Goal: Task Accomplishment & Management: Complete application form

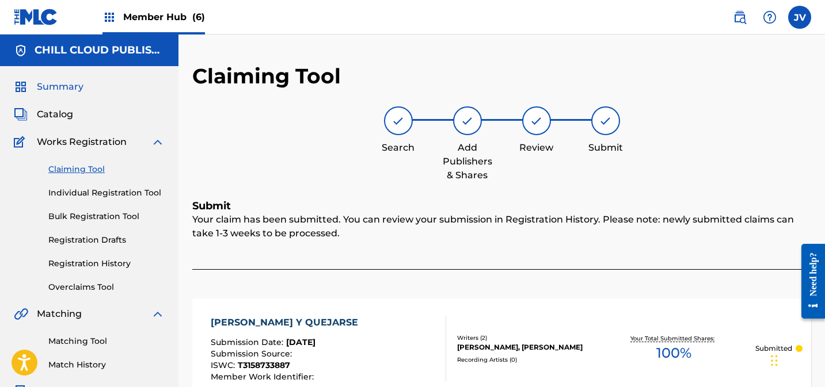
click at [67, 87] on span "Summary" at bounding box center [60, 87] width 47 height 14
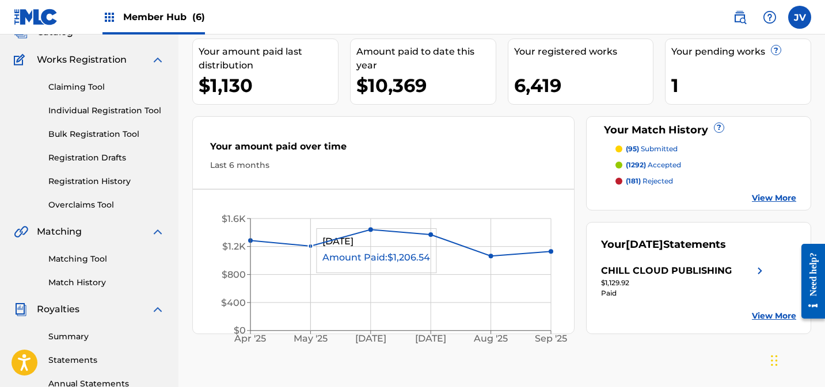
scroll to position [52, 0]
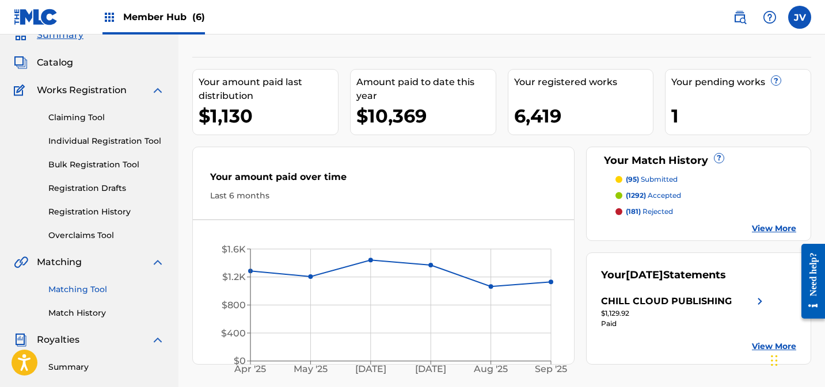
click at [96, 293] on link "Matching Tool" at bounding box center [106, 290] width 116 height 12
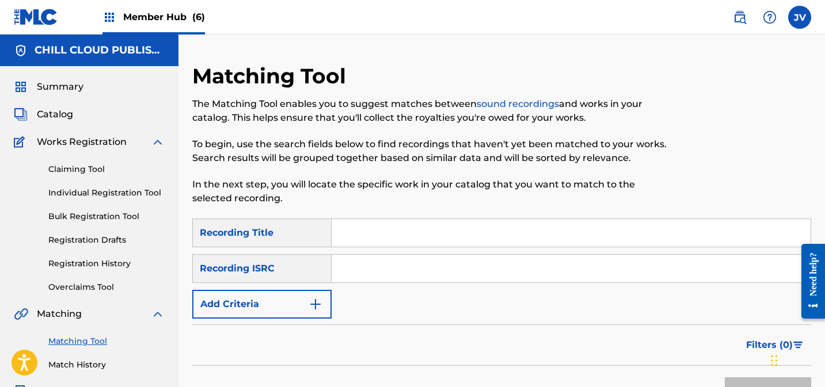
click at [365, 264] on input "Search Form" at bounding box center [571, 269] width 479 height 28
paste input "DEAR42264889"
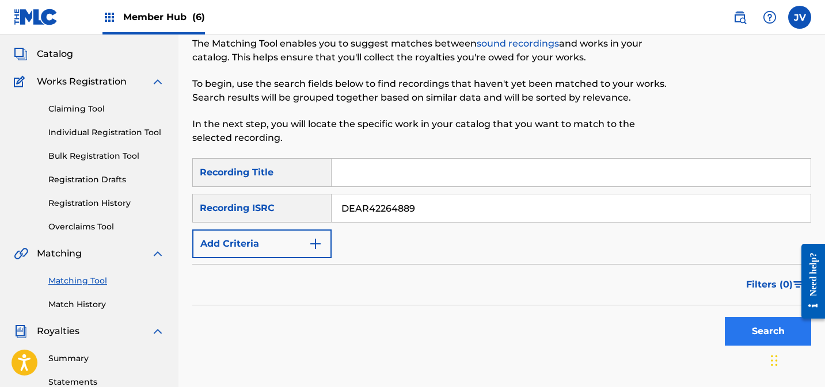
scroll to position [65, 0]
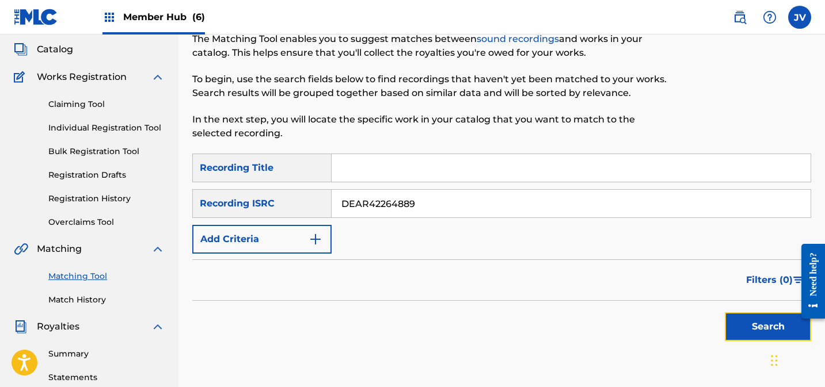
click at [756, 328] on button "Search" at bounding box center [768, 327] width 86 height 29
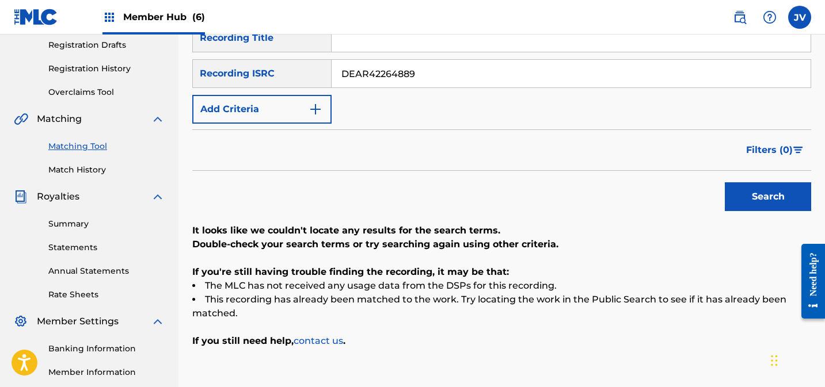
scroll to position [130, 0]
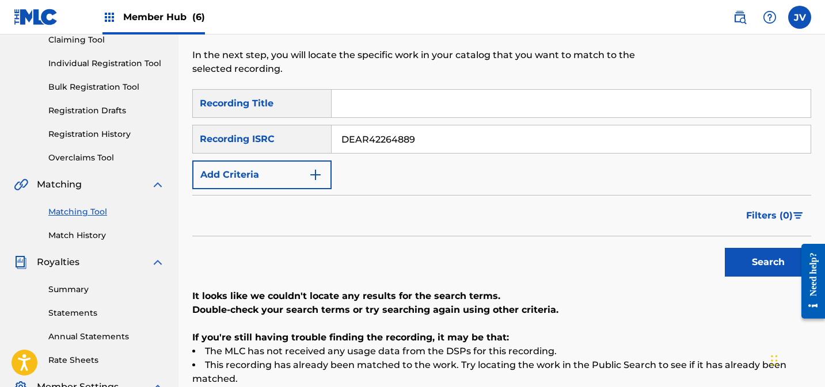
drag, startPoint x: 437, startPoint y: 142, endPoint x: 317, endPoint y: 128, distance: 120.5
click at [317, 128] on div "SearchWithCriteria25200128-f3c4-49b6-a084-ade4c456f8b1 Recording ISRC DEAR42264…" at bounding box center [501, 139] width 619 height 29
paste input "6583"
click at [758, 265] on button "Search" at bounding box center [768, 262] width 86 height 29
drag, startPoint x: 451, startPoint y: 141, endPoint x: 308, endPoint y: 131, distance: 143.1
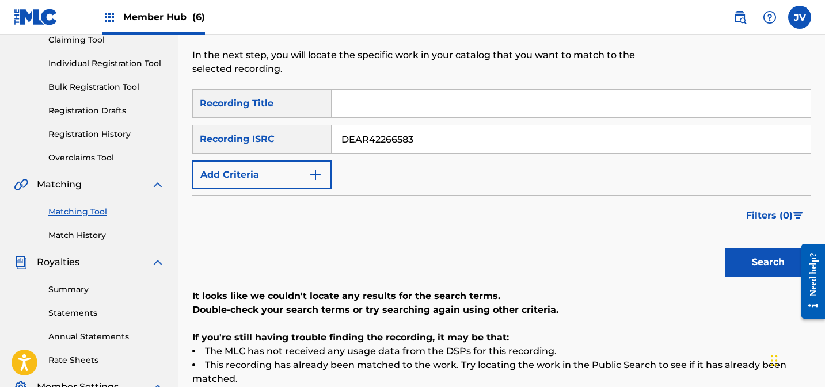
click at [308, 131] on div "SearchWithCriteria25200128-f3c4-49b6-a084-ade4c456f8b1 Recording ISRC DEAR42266…" at bounding box center [501, 139] width 619 height 29
paste input "7436"
type input "DEAR42267436"
click at [749, 260] on button "Search" at bounding box center [768, 262] width 86 height 29
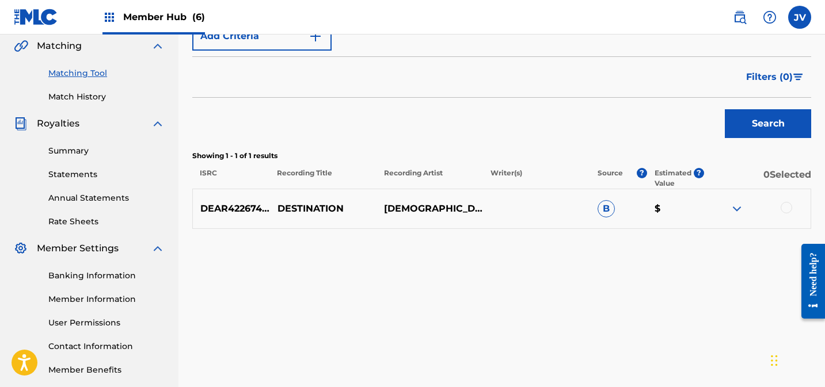
scroll to position [326, 0]
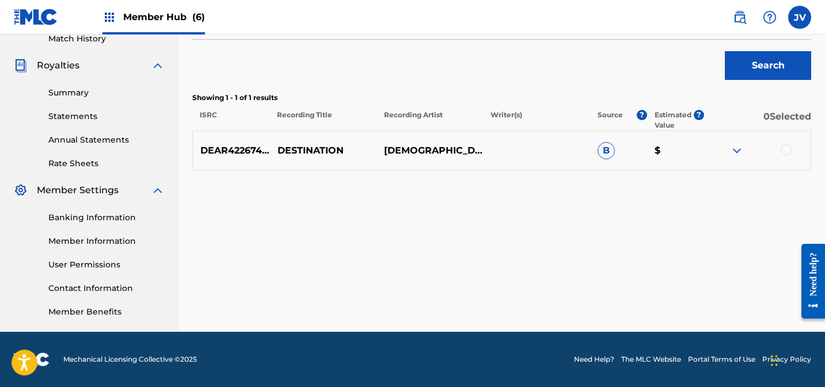
click at [782, 150] on div at bounding box center [787, 150] width 12 height 12
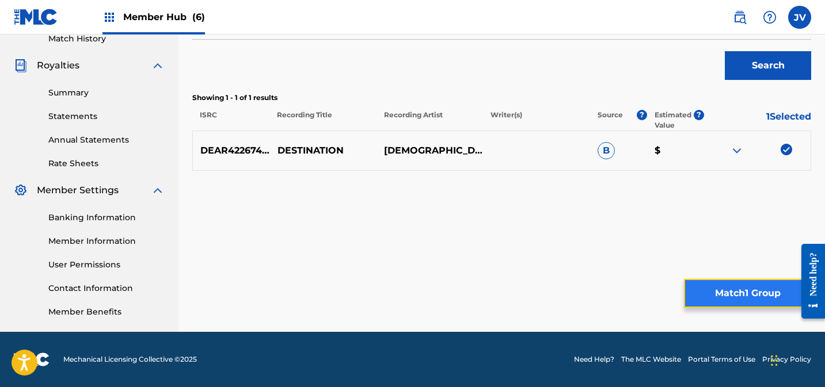
click at [740, 288] on button "Match 1 Group" at bounding box center [747, 293] width 127 height 29
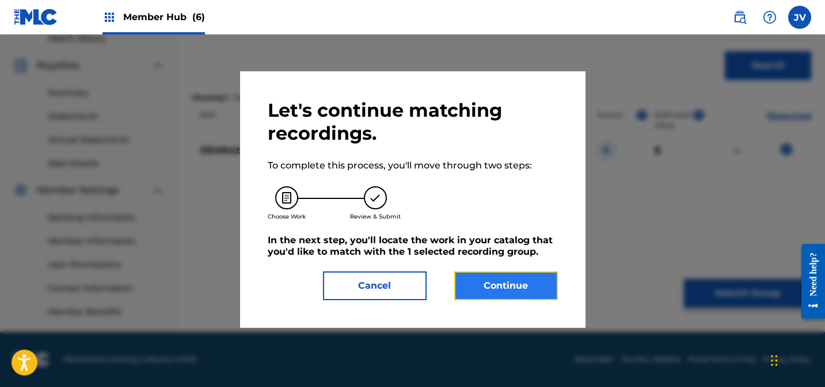
click at [511, 273] on button "Continue" at bounding box center [506, 286] width 104 height 29
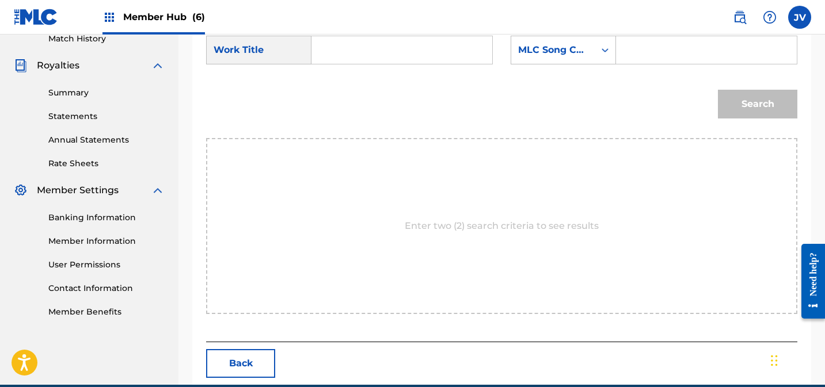
drag, startPoint x: 371, startPoint y: 46, endPoint x: 382, endPoint y: 48, distance: 10.5
click at [371, 46] on input "Search Form" at bounding box center [401, 50] width 161 height 28
paste input "Destination"
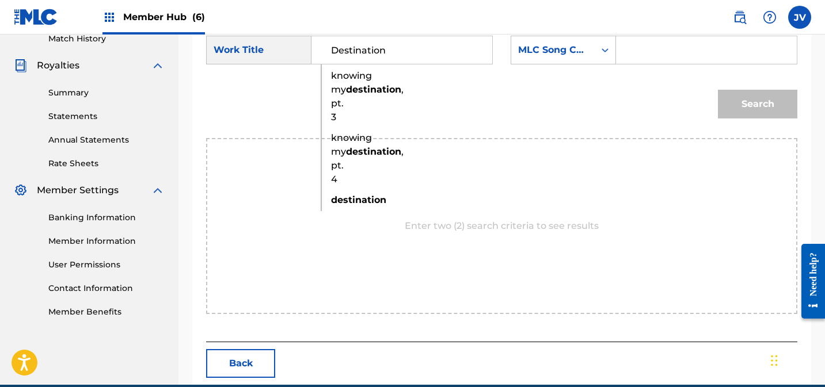
type input "Destination"
click at [662, 48] on input "Search Form" at bounding box center [706, 50] width 161 height 28
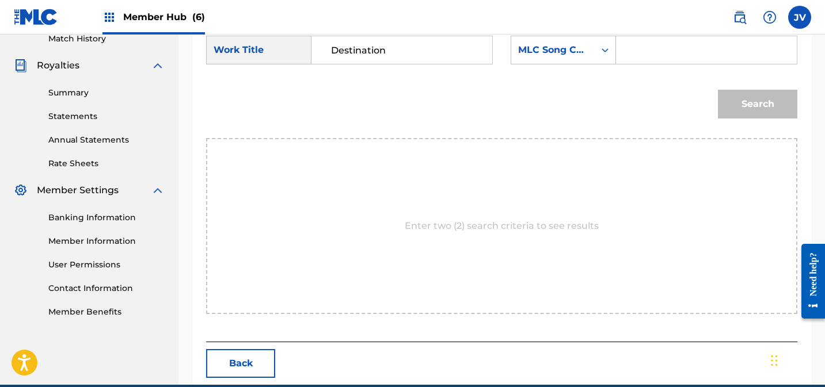
paste input "DC0CI2"
type input "DC0CI2"
click at [737, 104] on button "Search" at bounding box center [757, 104] width 79 height 29
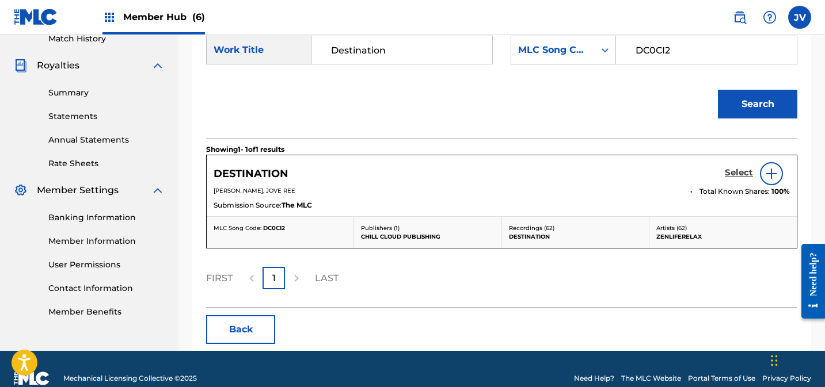
click at [731, 169] on h5 "Select" at bounding box center [739, 173] width 28 height 11
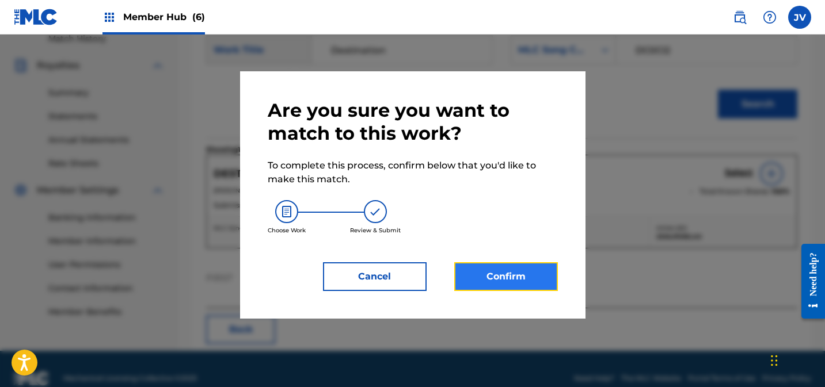
click at [511, 284] on button "Confirm" at bounding box center [506, 276] width 104 height 29
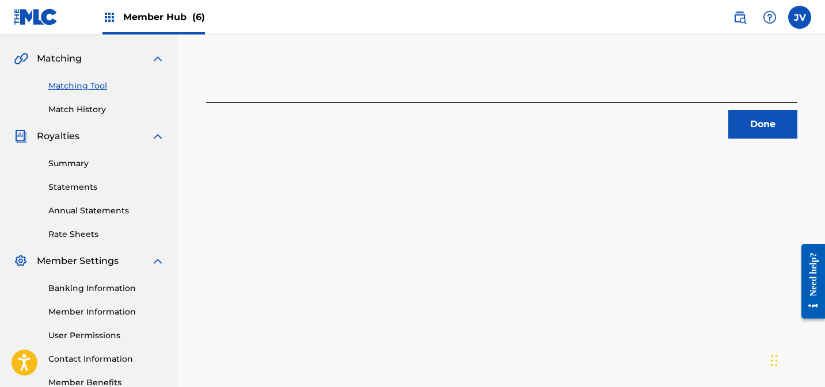
scroll to position [218, 0]
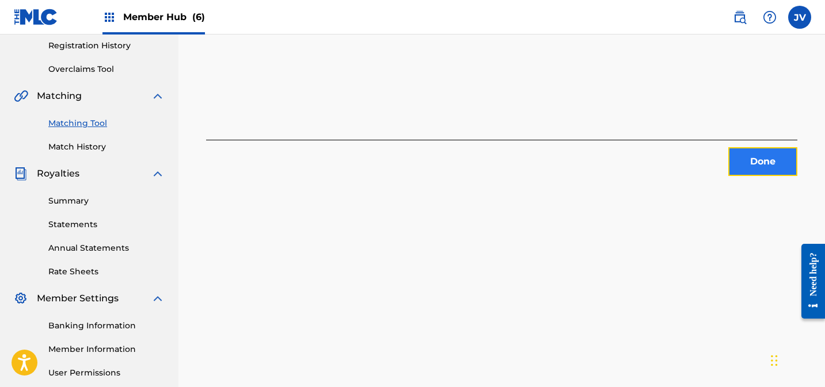
click at [756, 165] on button "Done" at bounding box center [762, 161] width 69 height 29
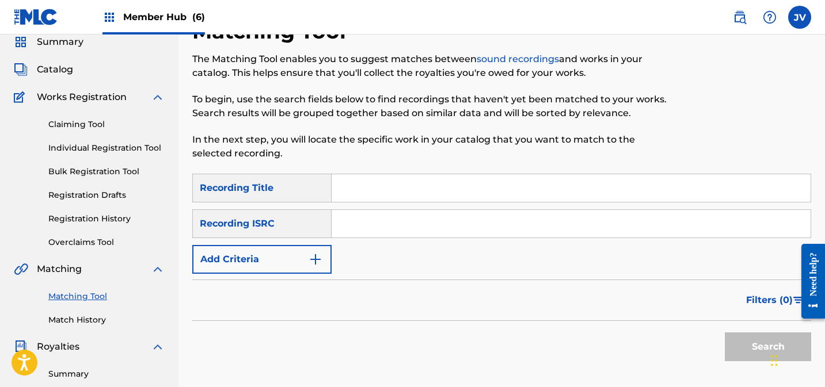
scroll to position [0, 0]
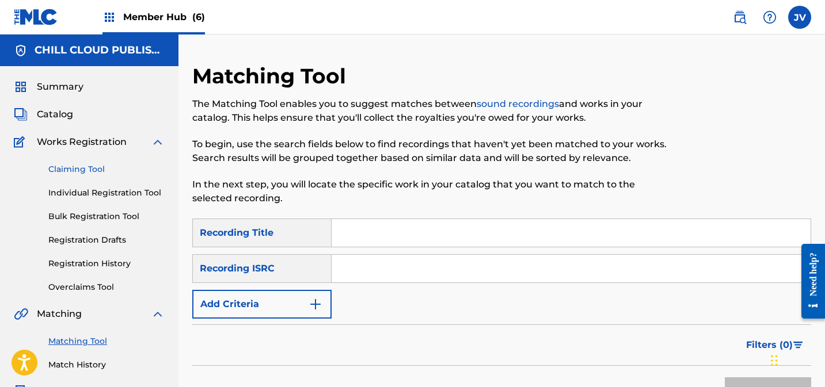
click at [84, 169] on link "Claiming Tool" at bounding box center [106, 169] width 116 height 12
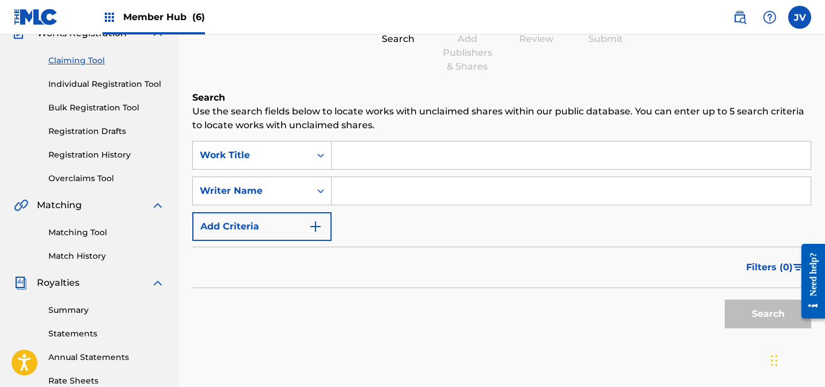
scroll to position [153, 0]
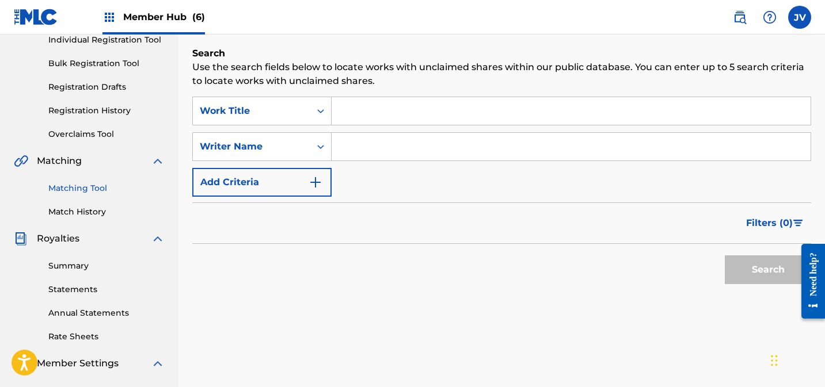
click at [88, 187] on link "Matching Tool" at bounding box center [106, 188] width 116 height 12
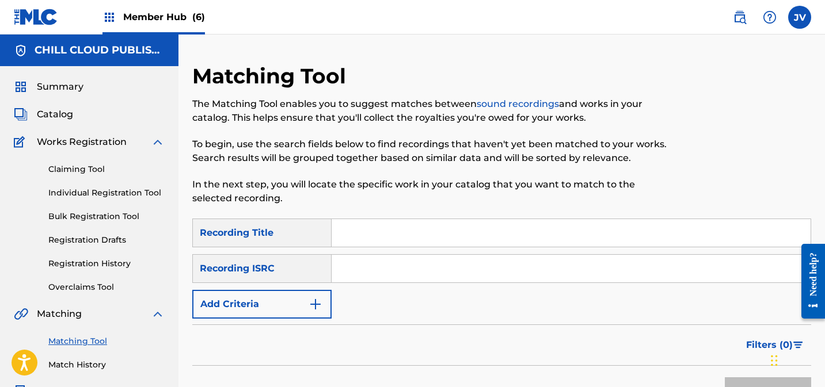
drag, startPoint x: 386, startPoint y: 263, endPoint x: 443, endPoint y: 268, distance: 57.2
click at [387, 262] on input "Search Form" at bounding box center [571, 269] width 479 height 28
paste input "DEAR42267850"
type input "DEAR42267850"
click at [742, 378] on button "Search" at bounding box center [768, 392] width 86 height 29
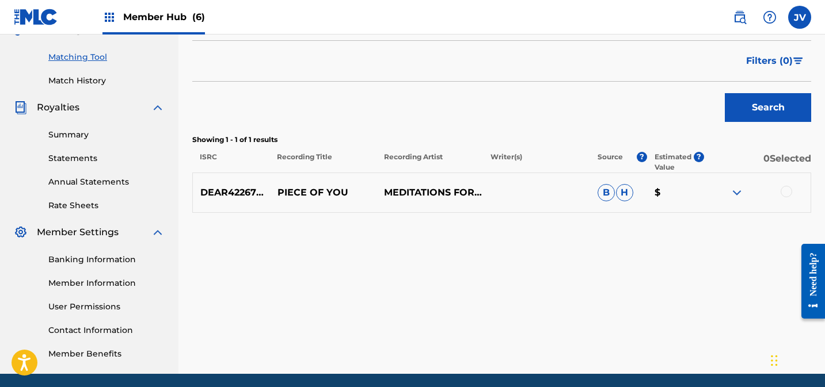
scroll to position [286, 0]
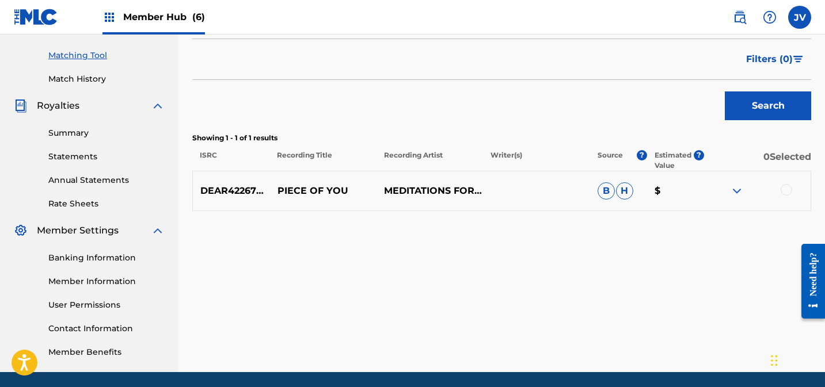
click at [783, 191] on div at bounding box center [787, 190] width 12 height 12
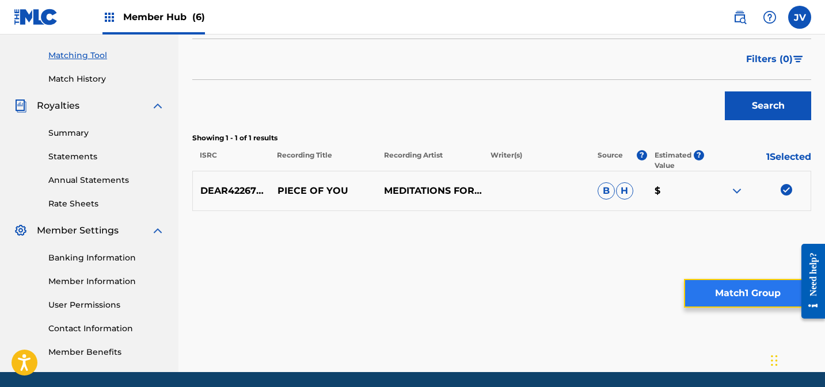
click at [710, 294] on button "Match 1 Group" at bounding box center [747, 293] width 127 height 29
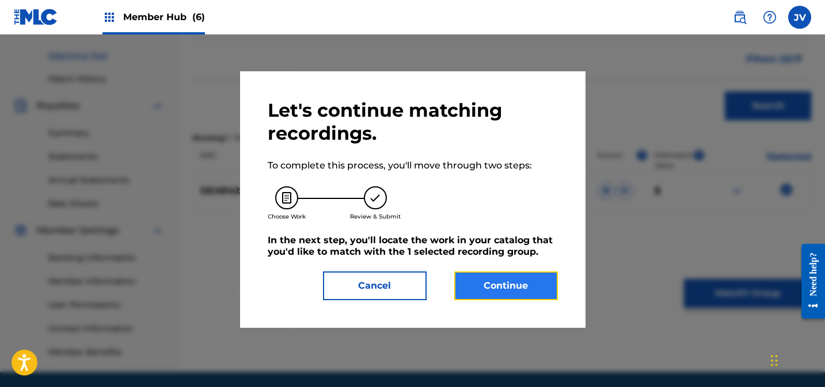
click at [494, 282] on button "Continue" at bounding box center [506, 286] width 104 height 29
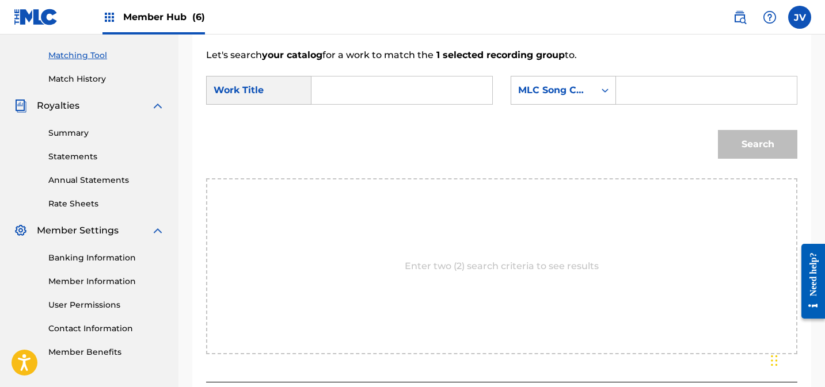
click at [423, 87] on input "Search Form" at bounding box center [401, 91] width 161 height 28
paste input "Piece of You"
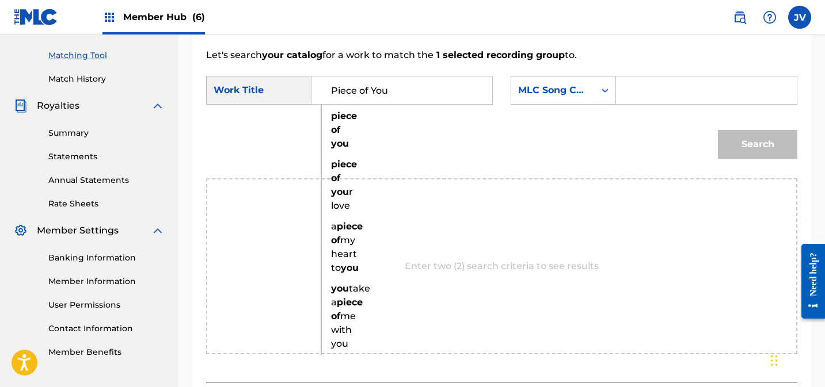
type input "Piece of You"
click at [641, 88] on input "Search Form" at bounding box center [706, 91] width 161 height 28
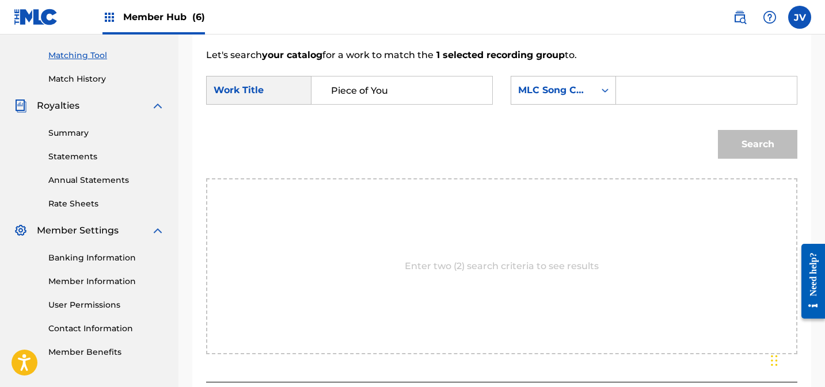
paste input "PJ7K87"
type input "PJ7K87"
click at [756, 141] on button "Search" at bounding box center [757, 144] width 79 height 29
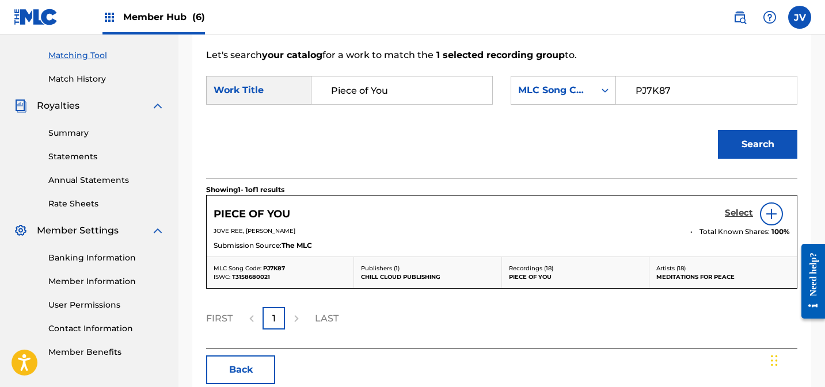
click at [735, 211] on h5 "Select" at bounding box center [739, 213] width 28 height 11
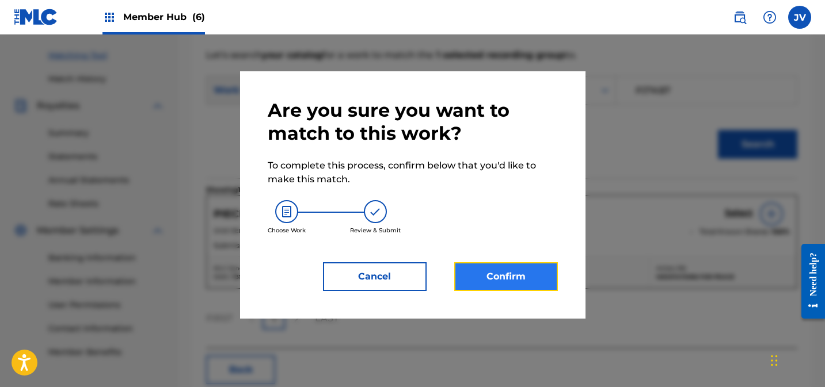
click at [530, 283] on button "Confirm" at bounding box center [506, 276] width 104 height 29
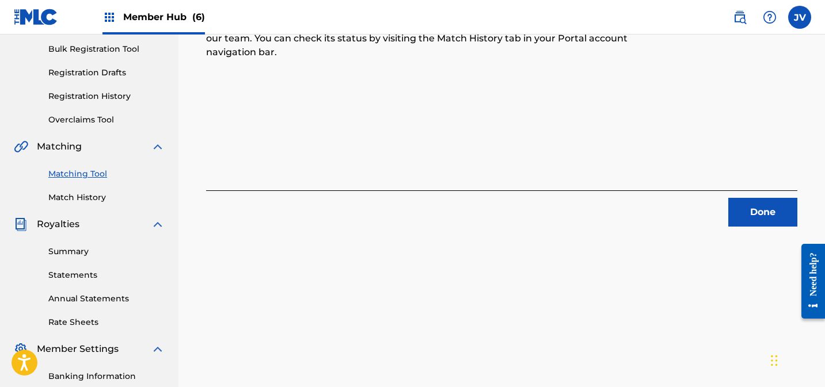
scroll to position [169, 0]
click at [755, 214] on button "Done" at bounding box center [762, 211] width 69 height 29
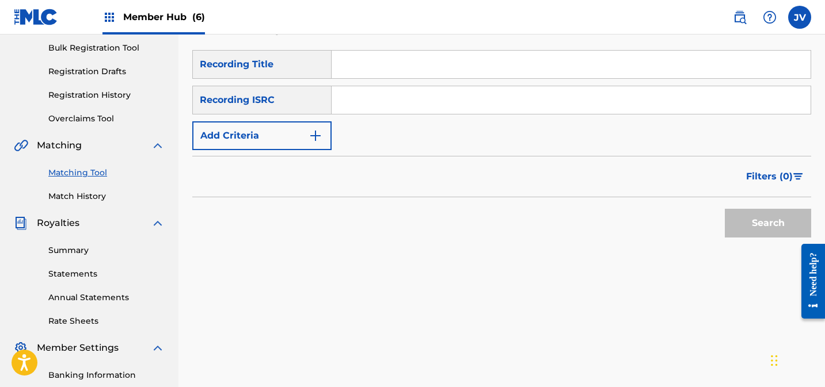
click at [385, 101] on input "Search Form" at bounding box center [571, 100] width 479 height 28
paste input "DEAR42268712"
drag, startPoint x: 763, startPoint y: 219, endPoint x: 749, endPoint y: 217, distance: 13.4
click at [763, 219] on button "Search" at bounding box center [768, 223] width 86 height 29
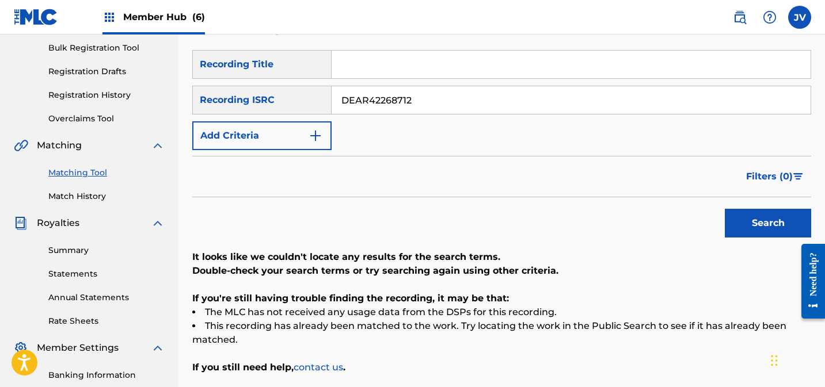
drag, startPoint x: 431, startPoint y: 105, endPoint x: 347, endPoint y: 106, distance: 84.6
click at [306, 98] on div "SearchWithCriteria25200128-f3c4-49b6-a084-ade4c456f8b1 Recording ISRC DEAR42268…" at bounding box center [501, 100] width 619 height 29
paste input "9496"
type input "DEAR42269496"
click at [789, 235] on button "Search" at bounding box center [768, 223] width 86 height 29
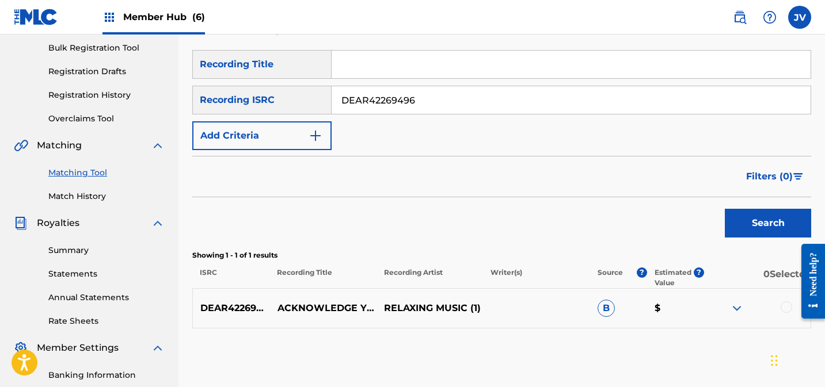
click at [784, 307] on div at bounding box center [787, 308] width 12 height 12
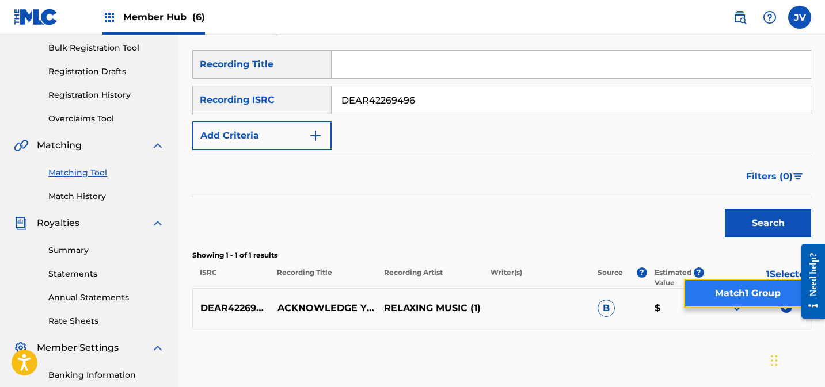
click at [719, 298] on button "Match 1 Group" at bounding box center [747, 293] width 127 height 29
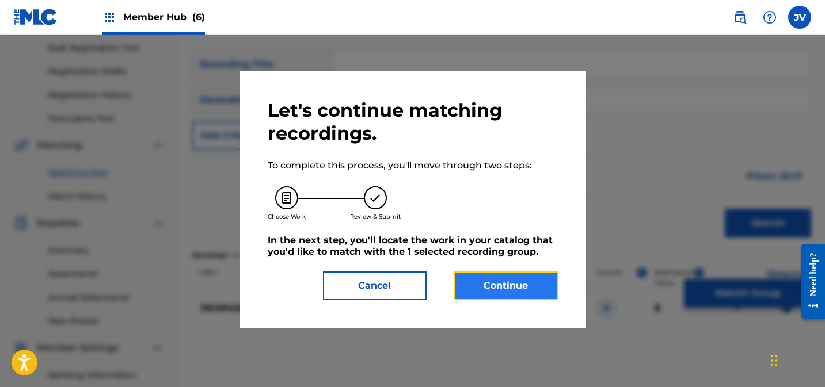
click at [496, 287] on button "Continue" at bounding box center [506, 286] width 104 height 29
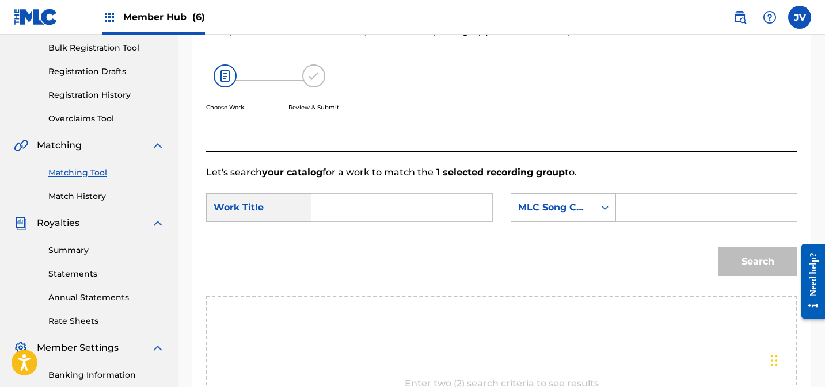
click at [344, 196] on input "Search Form" at bounding box center [401, 208] width 161 height 28
paste input "Acknowledge Your Jorney"
type input "Acknowledge Your Jorney"
click at [645, 205] on input "Search Form" at bounding box center [706, 208] width 161 height 28
paste input "AD84UD"
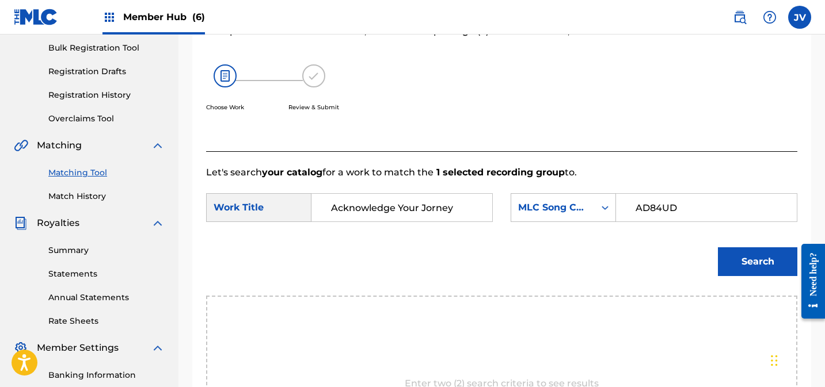
type input "AD84UD"
click at [715, 260] on div "Search" at bounding box center [754, 259] width 85 height 46
click at [736, 258] on button "Search" at bounding box center [757, 262] width 79 height 29
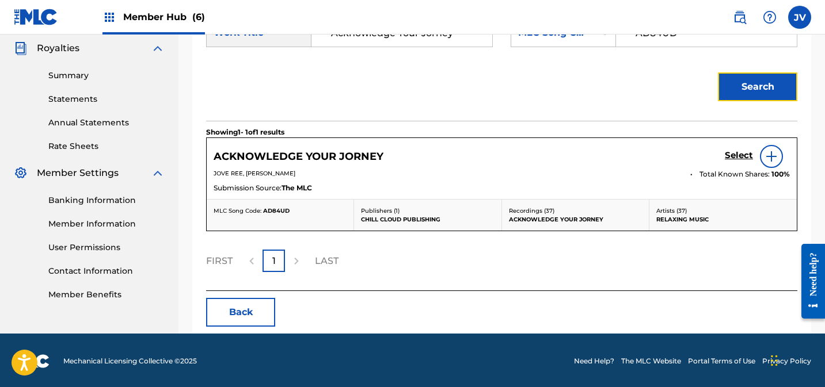
scroll to position [345, 0]
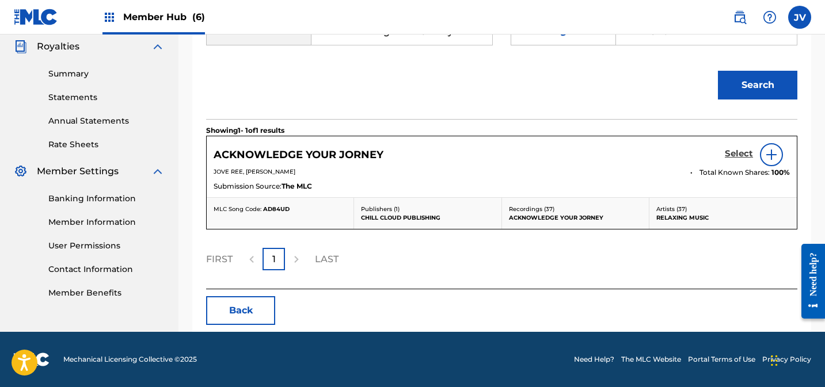
click at [735, 151] on h5 "Select" at bounding box center [739, 154] width 28 height 11
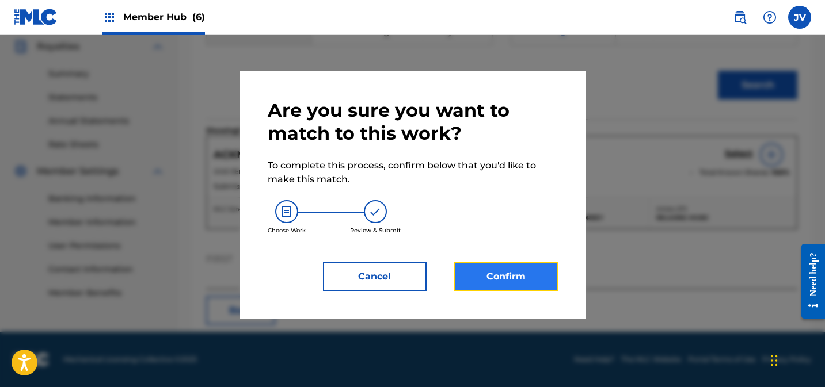
click at [512, 282] on button "Confirm" at bounding box center [506, 276] width 104 height 29
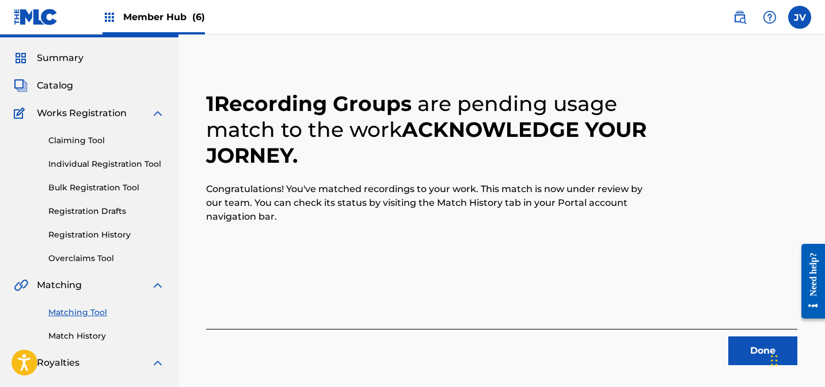
scroll to position [73, 0]
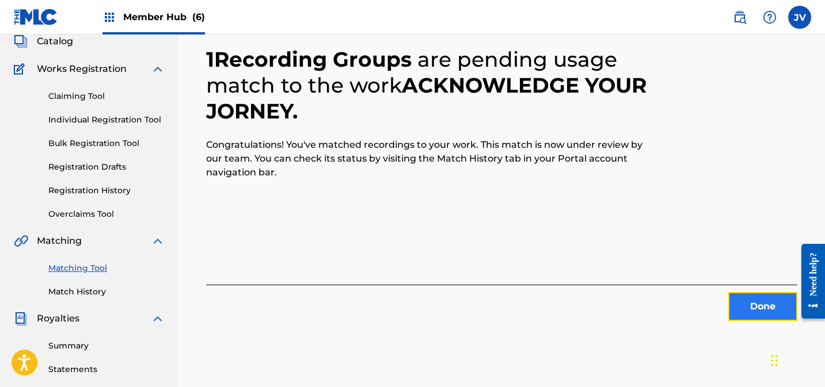
click at [766, 303] on button "Done" at bounding box center [762, 306] width 69 height 29
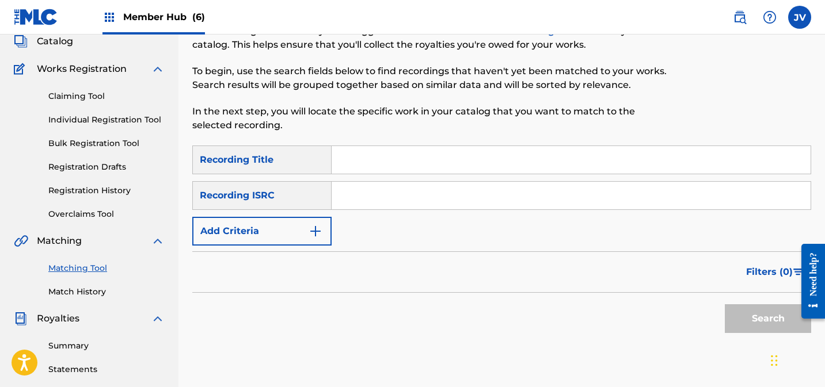
click at [400, 197] on input "Search Form" at bounding box center [571, 196] width 479 height 28
paste input "PL90Y2391599"
type input "PL90Y2391599"
click at [742, 317] on button "Search" at bounding box center [768, 319] width 86 height 29
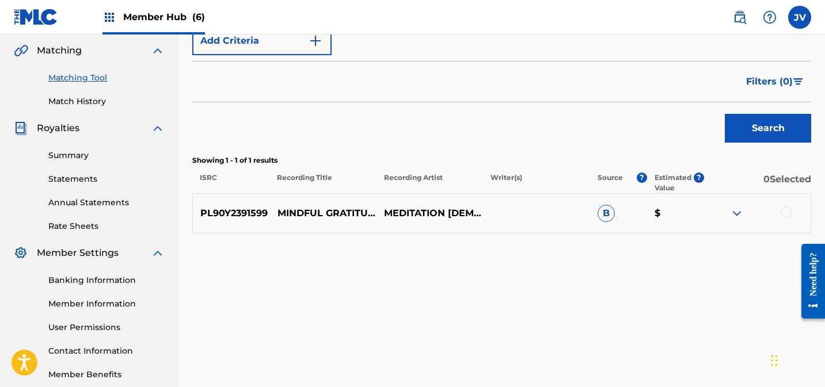
scroll to position [270, 0]
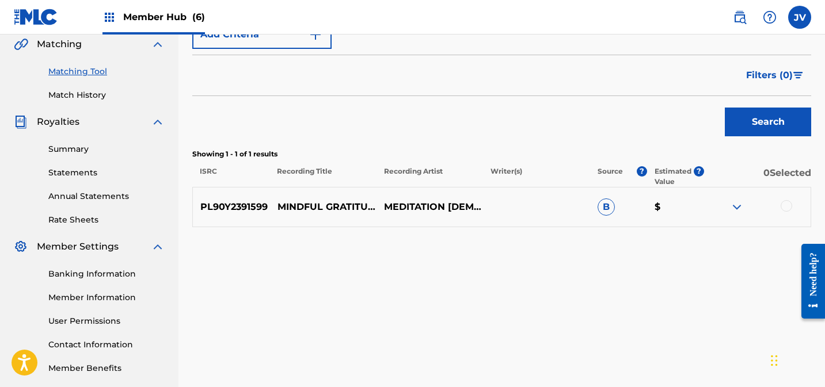
click at [784, 207] on div at bounding box center [787, 206] width 12 height 12
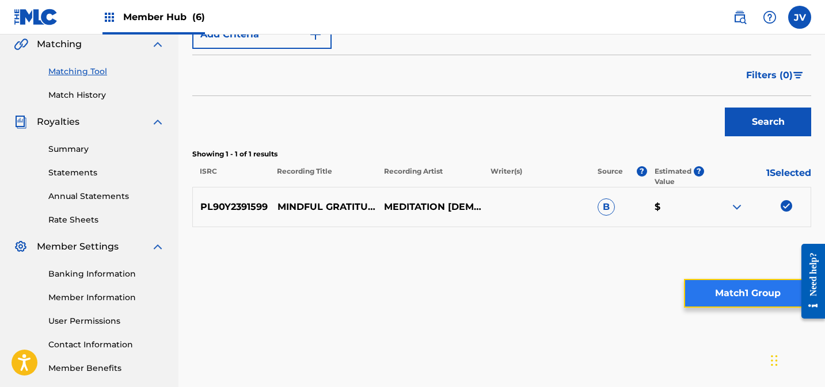
click at [748, 295] on button "Match 1 Group" at bounding box center [747, 293] width 127 height 29
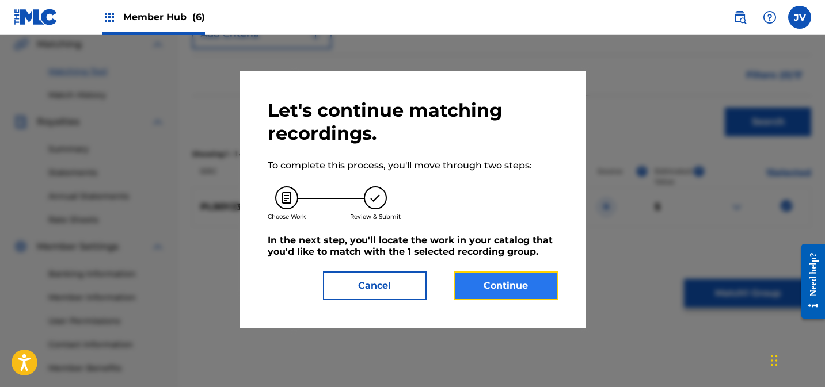
click at [528, 283] on button "Continue" at bounding box center [506, 286] width 104 height 29
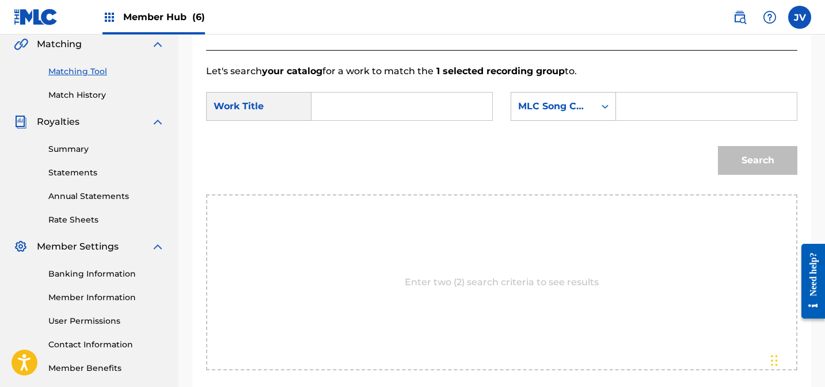
click at [393, 103] on input "Search Form" at bounding box center [401, 107] width 161 height 28
paste input "Mindful Gratitude"
type input "Mindful Gratitude"
drag, startPoint x: 651, startPoint y: 96, endPoint x: 658, endPoint y: 100, distance: 7.7
click at [651, 96] on input "Search Form" at bounding box center [706, 107] width 161 height 28
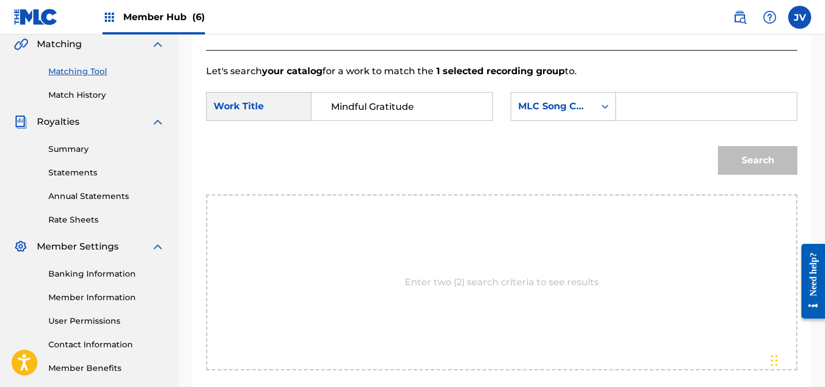
paste input "MS25QZ"
type input "MS25QZ"
click at [753, 162] on button "Search" at bounding box center [757, 160] width 79 height 29
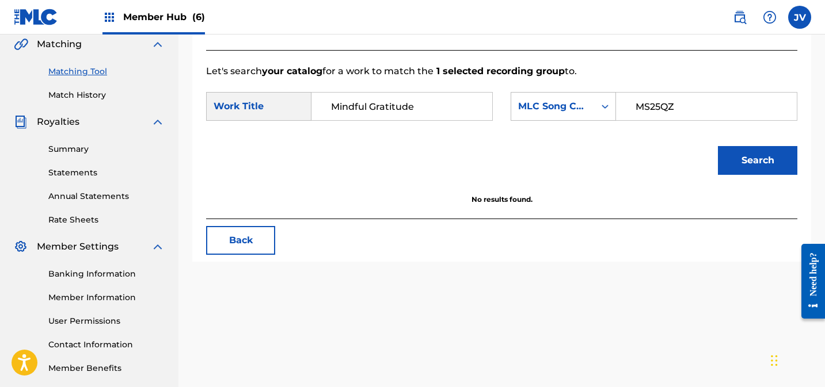
drag, startPoint x: 331, startPoint y: 107, endPoint x: 292, endPoint y: 107, distance: 38.6
click at [292, 107] on div "SearchWithCriteria8e84a0b1-384c-4312-9ee9-ef45a526c954 Work Title Mindful Grati…" at bounding box center [349, 106] width 287 height 29
drag, startPoint x: 428, startPoint y: 108, endPoint x: 376, endPoint y: 112, distance: 52.0
click at [368, 109] on input "Mindful Gratitude" at bounding box center [401, 107] width 161 height 28
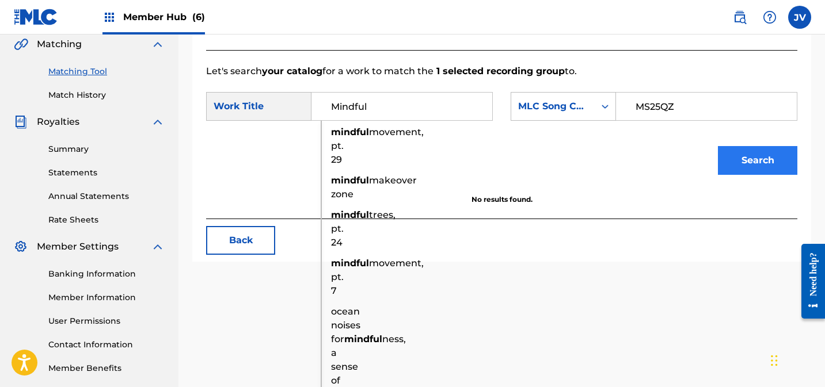
type input "Mindful"
click at [752, 161] on button "Search" at bounding box center [757, 160] width 79 height 29
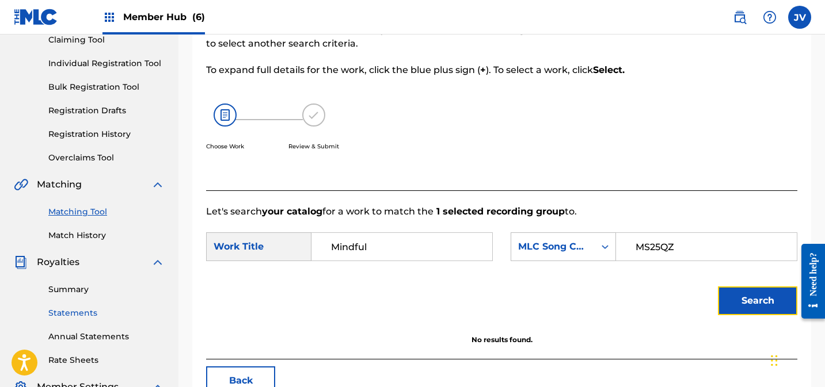
scroll to position [0, 0]
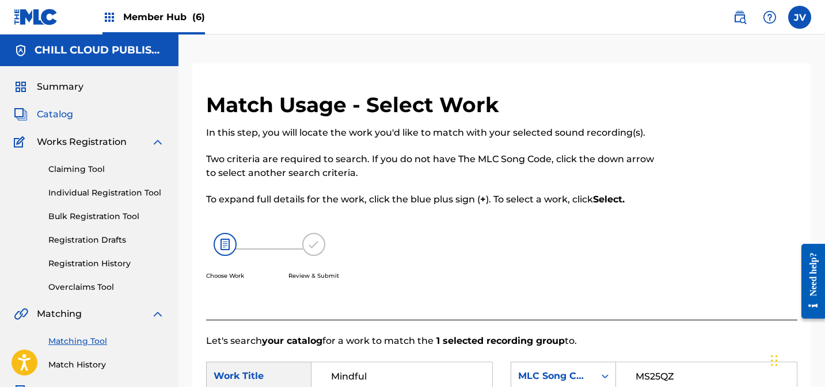
click at [56, 114] on span "Catalog" at bounding box center [55, 115] width 36 height 14
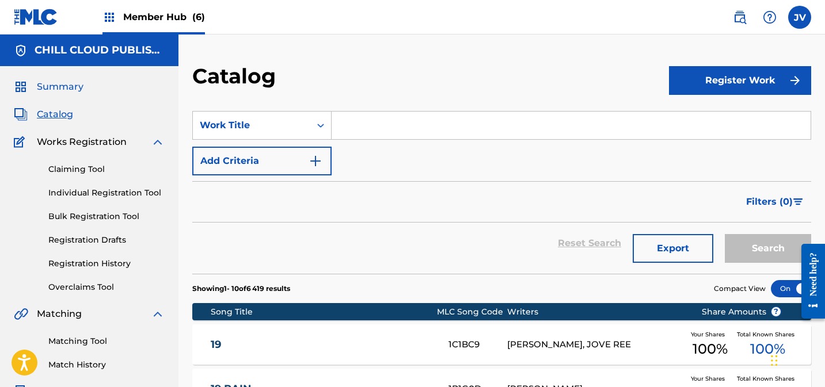
click at [40, 90] on span "Summary" at bounding box center [60, 87] width 47 height 14
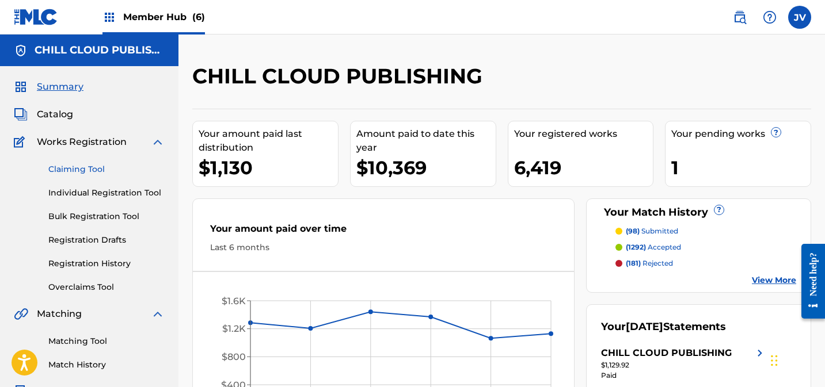
drag, startPoint x: 84, startPoint y: 170, endPoint x: 97, endPoint y: 170, distance: 12.7
click at [84, 170] on link "Claiming Tool" at bounding box center [106, 169] width 116 height 12
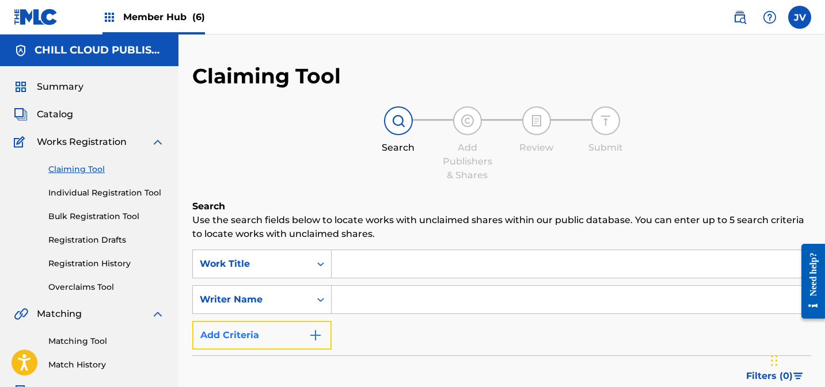
click at [277, 333] on button "Add Criteria" at bounding box center [261, 335] width 139 height 29
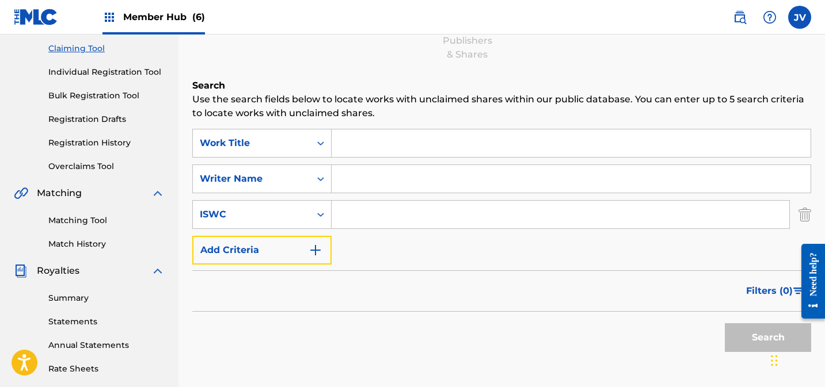
scroll to position [144, 0]
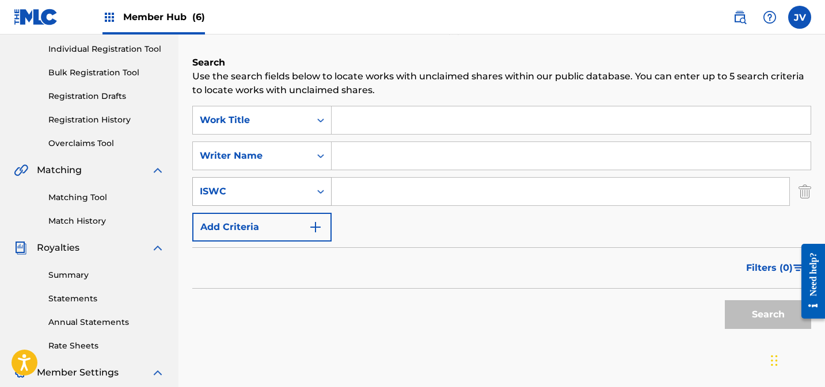
click at [271, 190] on div "ISWC" at bounding box center [252, 192] width 104 height 14
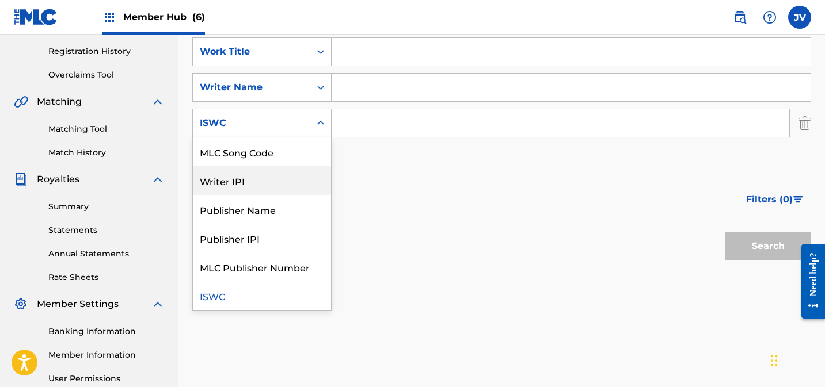
scroll to position [220, 0]
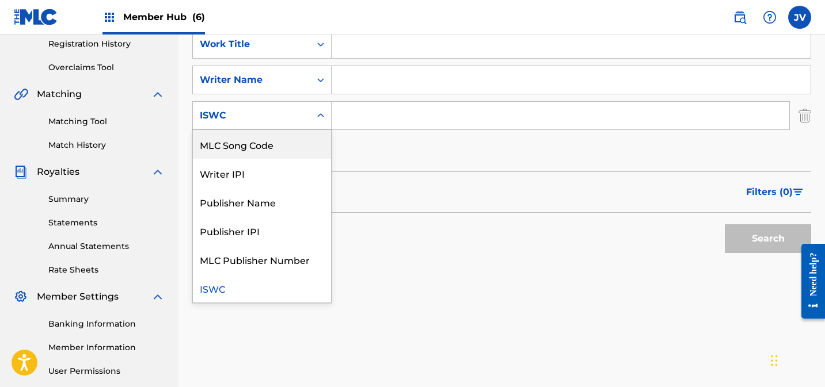
click at [271, 144] on div "MLC Song Code" at bounding box center [262, 144] width 138 height 29
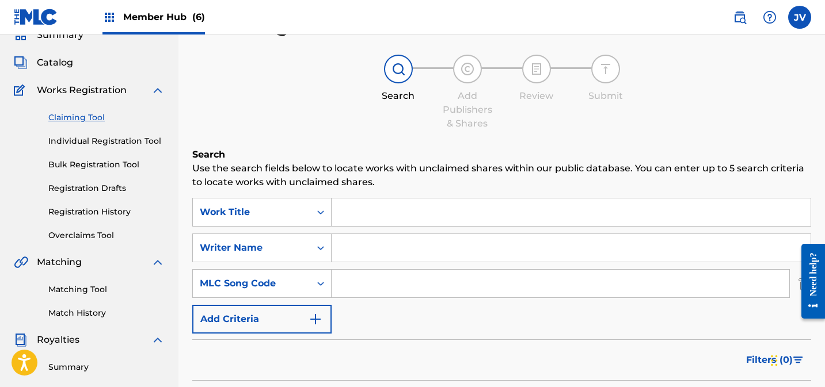
scroll to position [0, 0]
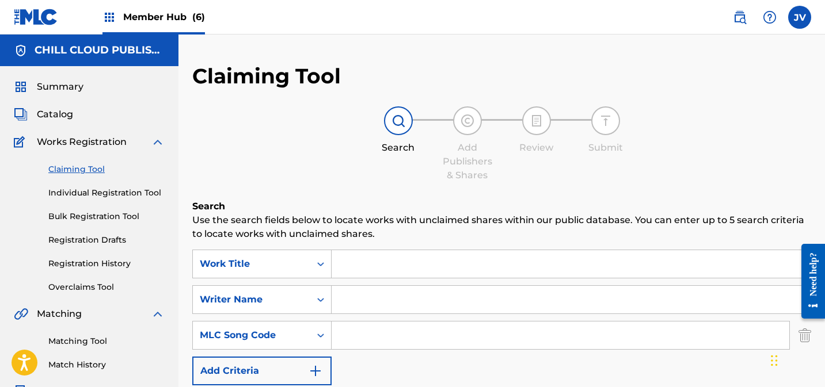
click at [69, 169] on link "Claiming Tool" at bounding box center [106, 169] width 116 height 12
click at [378, 339] on input "Search Form" at bounding box center [561, 336] width 458 height 28
paste input "GE1YJ5"
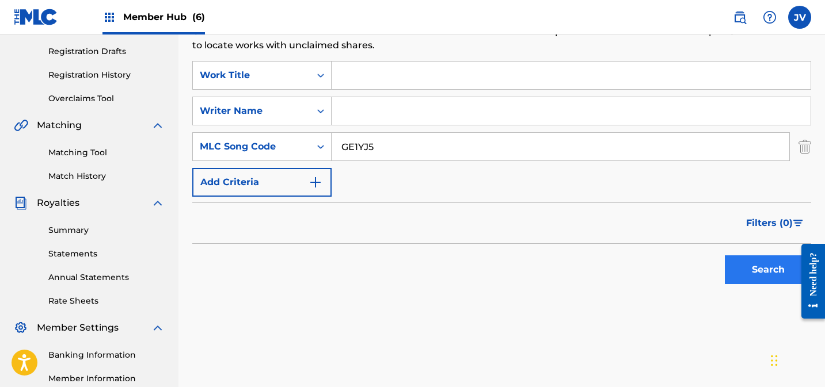
scroll to position [191, 0]
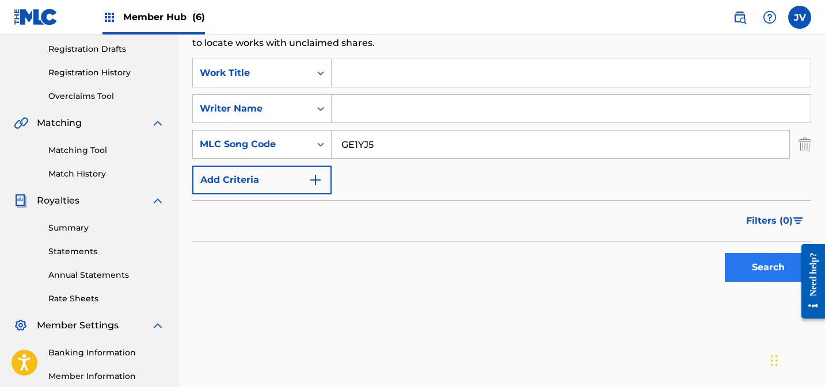
type input "GE1YJ5"
click at [744, 274] on button "Search" at bounding box center [768, 267] width 86 height 29
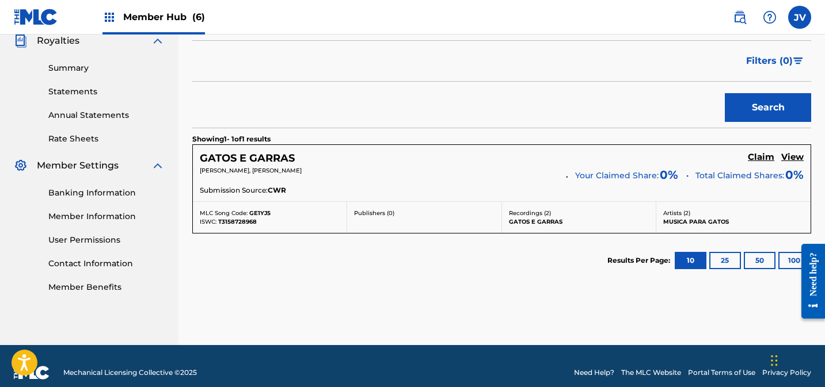
scroll to position [359, 0]
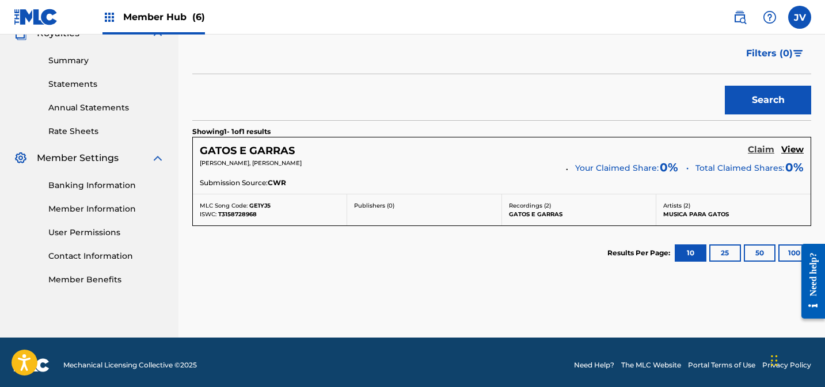
click at [755, 154] on h5 "Claim" at bounding box center [761, 149] width 26 height 11
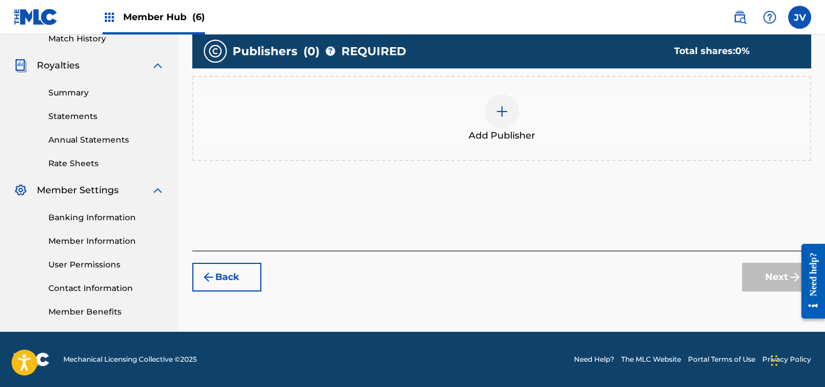
click at [507, 128] on div "Add Publisher" at bounding box center [501, 118] width 617 height 48
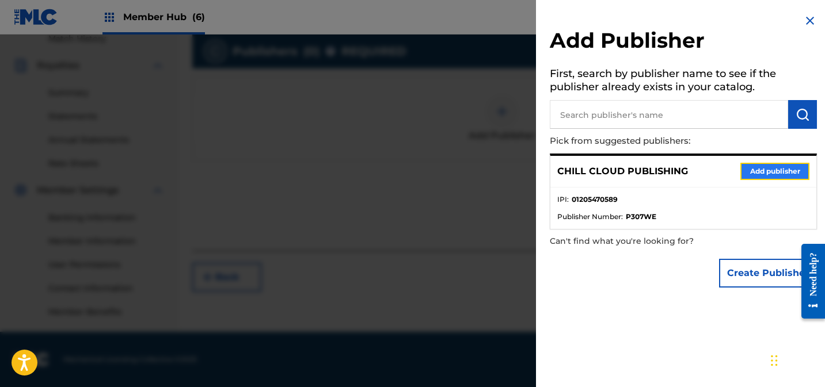
click at [786, 176] on button "Add publisher" at bounding box center [774, 171] width 69 height 17
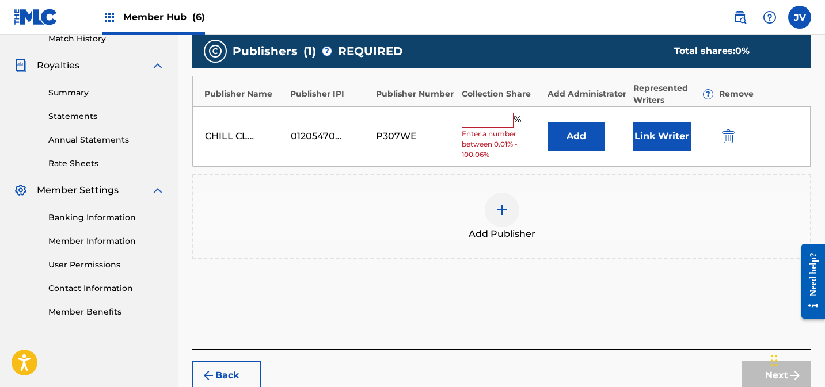
click at [497, 118] on input "text" at bounding box center [488, 120] width 52 height 15
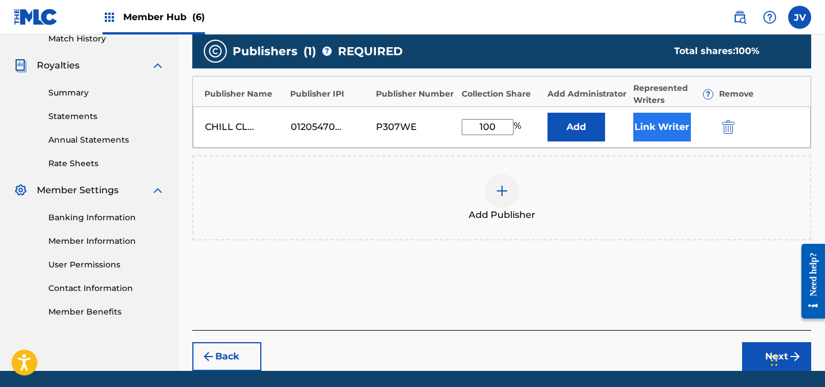
type input "100"
click at [669, 127] on button "Link Writer" at bounding box center [662, 127] width 58 height 29
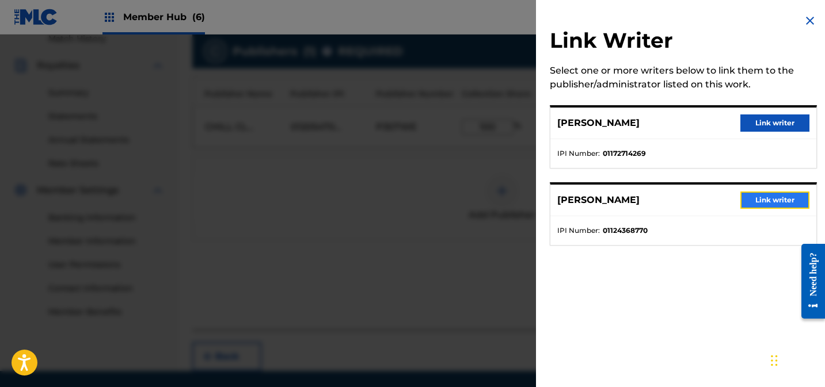
click at [784, 202] on button "Link writer" at bounding box center [774, 200] width 69 height 17
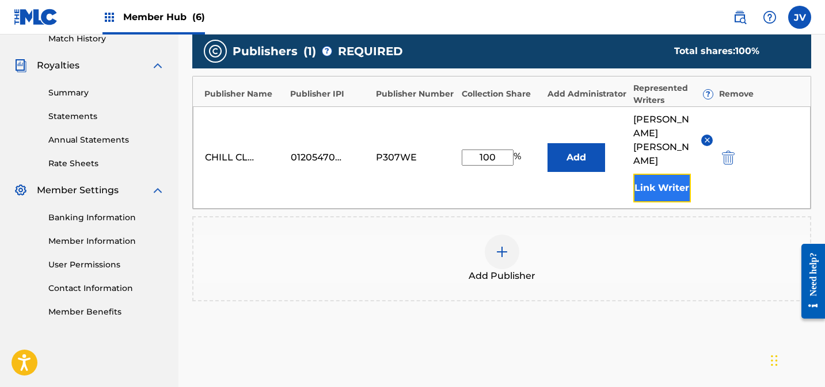
click at [646, 174] on button "Link Writer" at bounding box center [662, 188] width 58 height 29
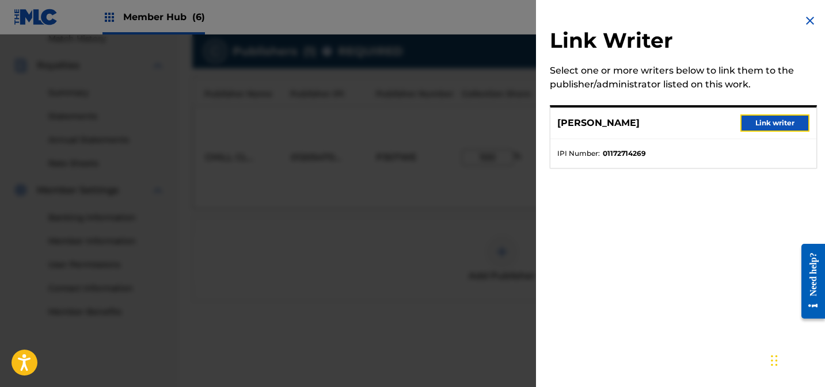
drag, startPoint x: 772, startPoint y: 121, endPoint x: 758, endPoint y: 139, distance: 22.6
click at [772, 121] on button "Link writer" at bounding box center [774, 123] width 69 height 17
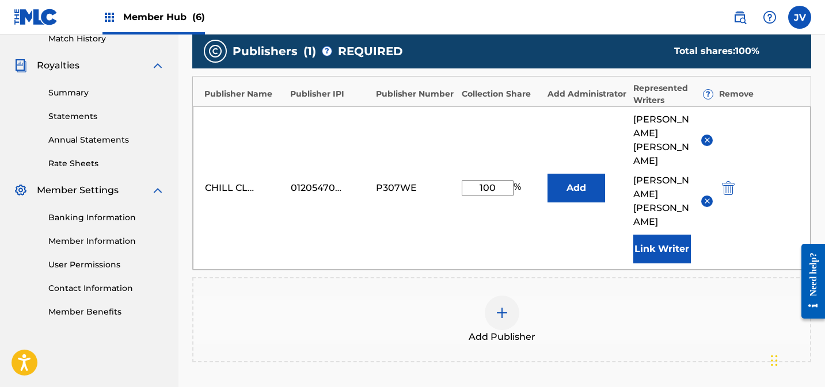
scroll to position [432, 0]
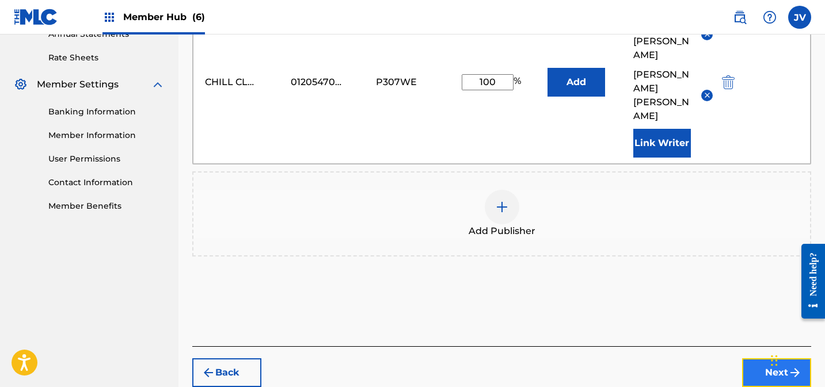
click at [758, 359] on button "Next" at bounding box center [776, 373] width 69 height 29
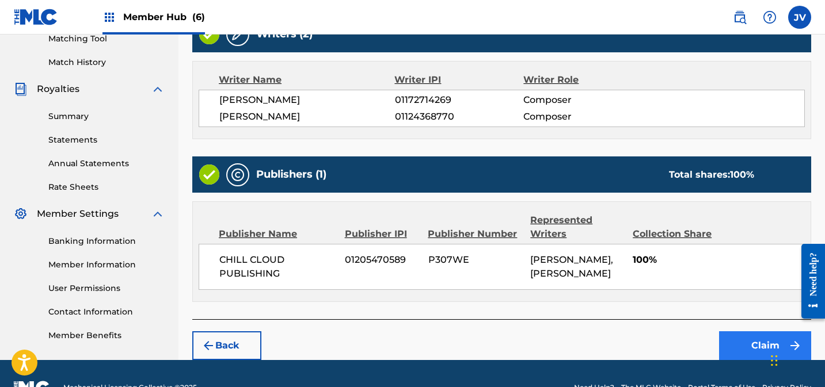
scroll to position [330, 0]
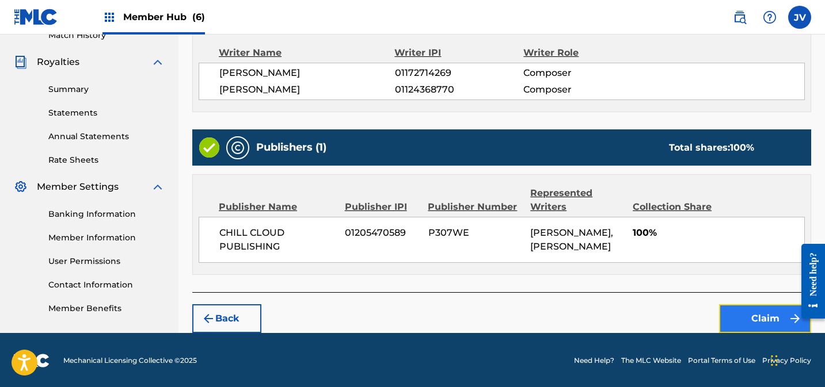
click at [759, 324] on button "Claim" at bounding box center [765, 319] width 92 height 29
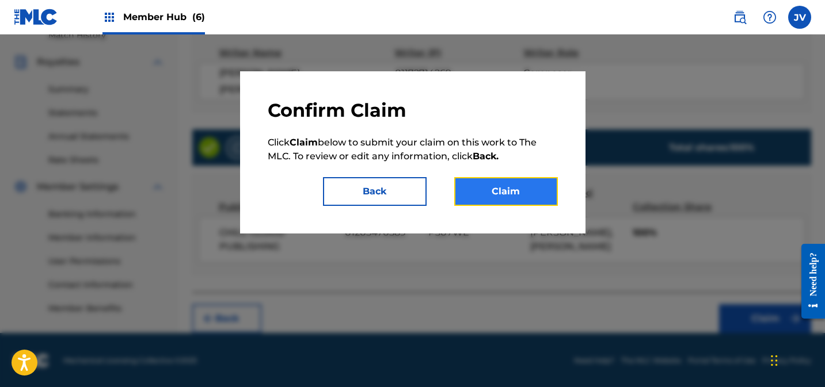
click at [546, 205] on button "Claim" at bounding box center [506, 191] width 104 height 29
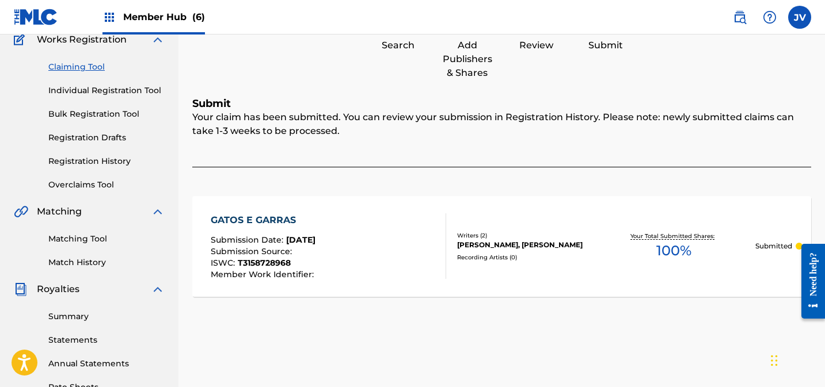
scroll to position [0, 0]
